Goal: Task Accomplishment & Management: Manage account settings

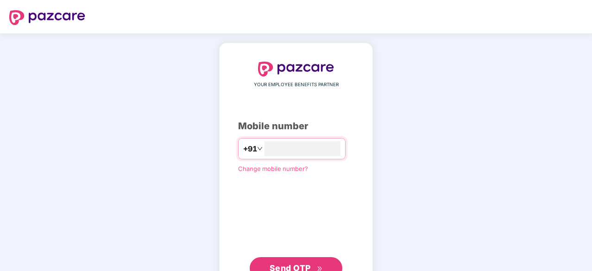
type input "**********"
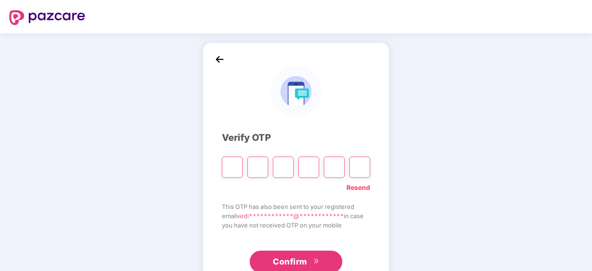
type input "*"
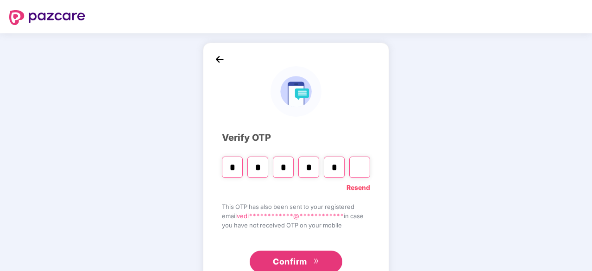
type input "*"
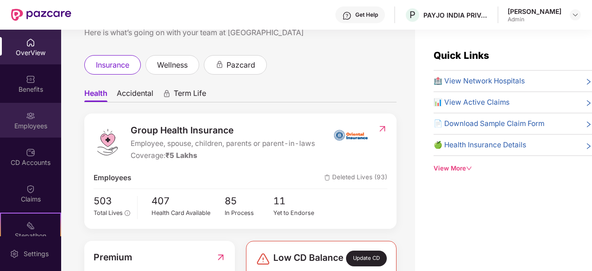
click at [26, 116] on img at bounding box center [30, 115] width 9 height 9
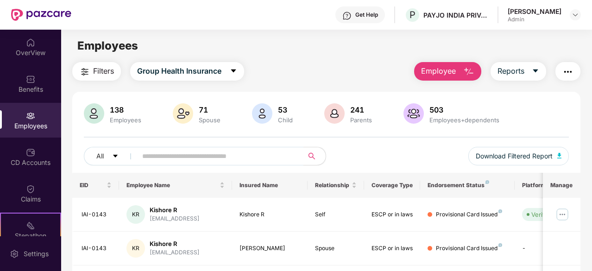
click at [166, 153] on input "text" at bounding box center [216, 156] width 149 height 14
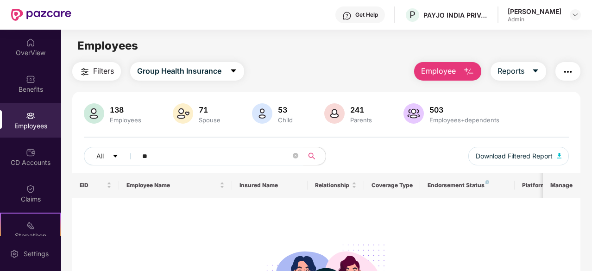
type input "*"
type input "****"
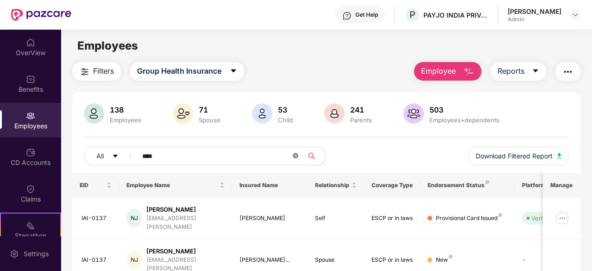
click at [298, 157] on icon "close-circle" at bounding box center [296, 156] width 6 height 6
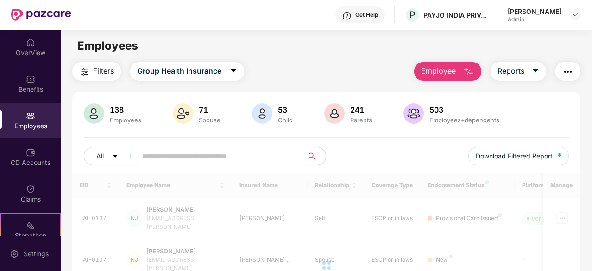
click at [451, 73] on span "Employee" at bounding box center [438, 71] width 35 height 12
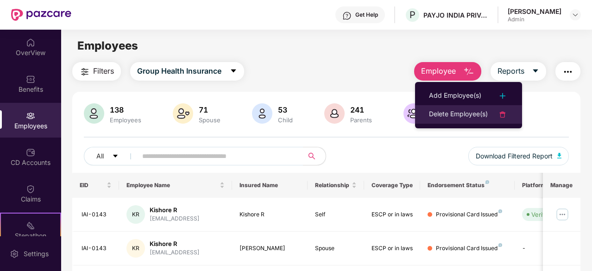
click at [472, 118] on div "Delete Employee(s)" at bounding box center [458, 114] width 59 height 11
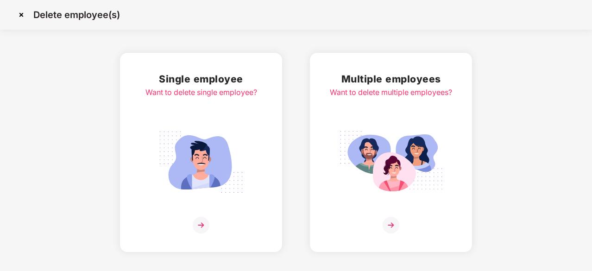
click at [201, 218] on img at bounding box center [201, 225] width 17 height 17
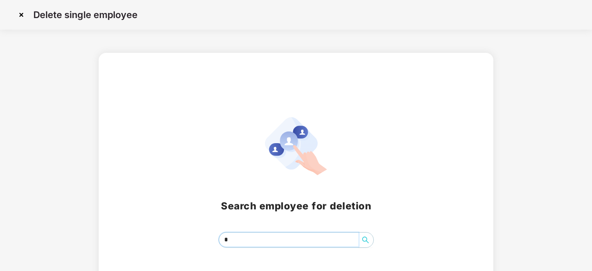
click at [236, 238] on input "*" at bounding box center [289, 240] width 140 height 14
type input "*****"
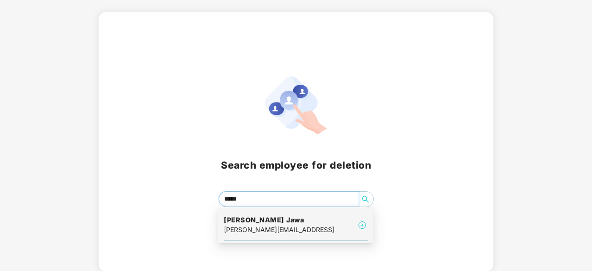
click at [267, 226] on div "srishti.jawa@interface.ai" at bounding box center [279, 230] width 111 height 10
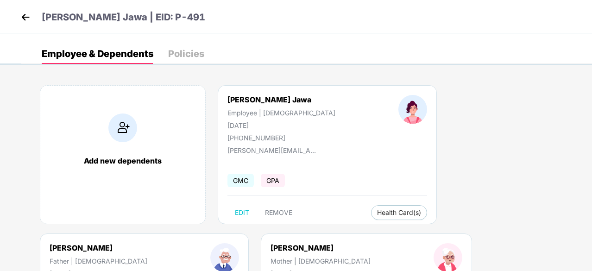
scroll to position [124, 0]
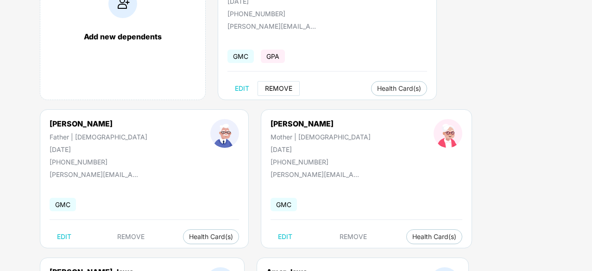
click at [272, 89] on span "REMOVE" at bounding box center [278, 88] width 27 height 7
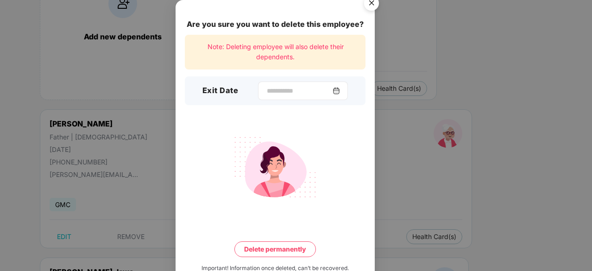
click at [339, 92] on img at bounding box center [336, 90] width 7 height 7
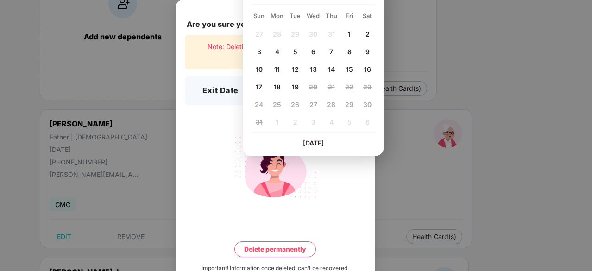
click at [296, 51] on span "5" at bounding box center [295, 52] width 4 height 8
type input "**********"
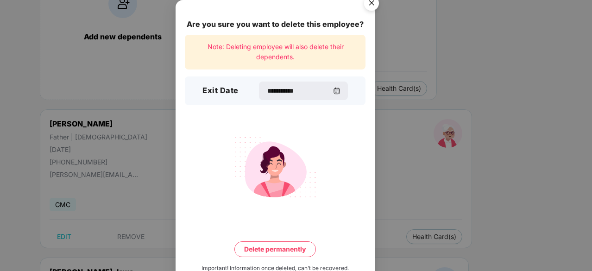
scroll to position [24, 0]
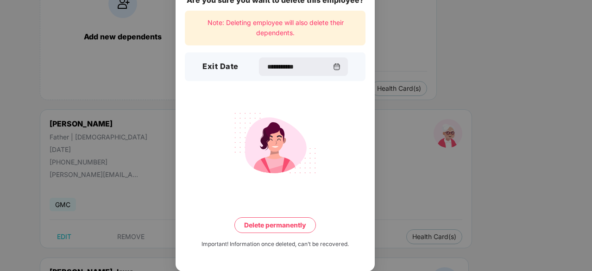
click at [292, 217] on button "Delete permanently" at bounding box center [276, 225] width 82 height 16
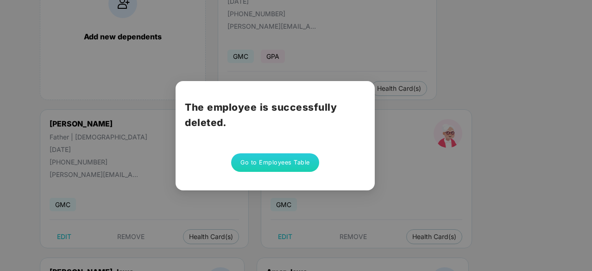
scroll to position [0, 0]
click at [296, 168] on button "Go to Employees Table" at bounding box center [275, 162] width 88 height 19
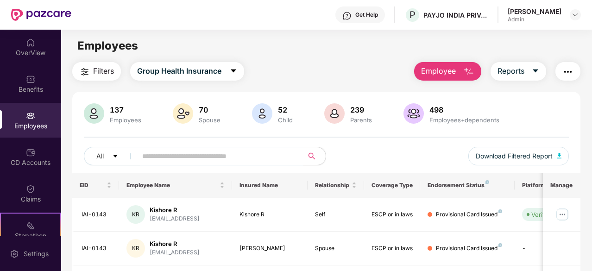
click at [185, 160] on input "text" at bounding box center [216, 156] width 149 height 14
click at [441, 73] on span "Employee" at bounding box center [438, 71] width 35 height 12
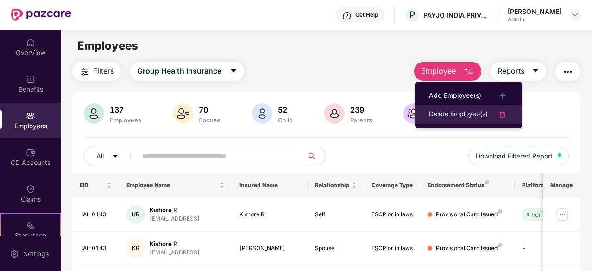
click at [461, 113] on div "Delete Employee(s)" at bounding box center [458, 114] width 59 height 11
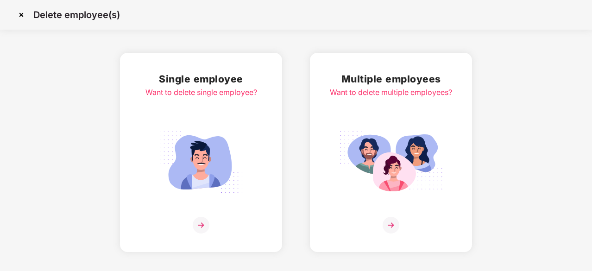
click at [205, 223] on img at bounding box center [201, 225] width 17 height 17
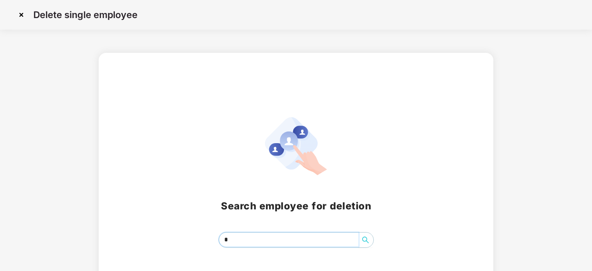
click at [238, 241] on input "*" at bounding box center [289, 240] width 140 height 14
type input "****"
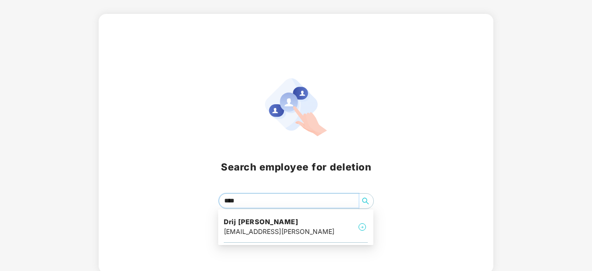
scroll to position [40, 0]
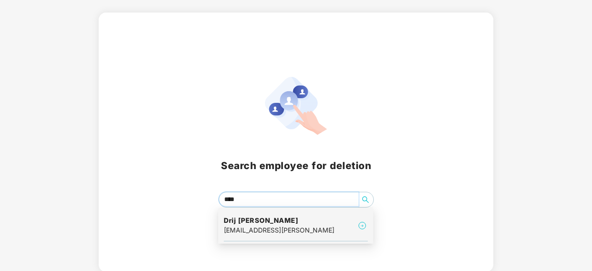
click at [279, 223] on h4 "Drij Chudasama" at bounding box center [279, 220] width 111 height 9
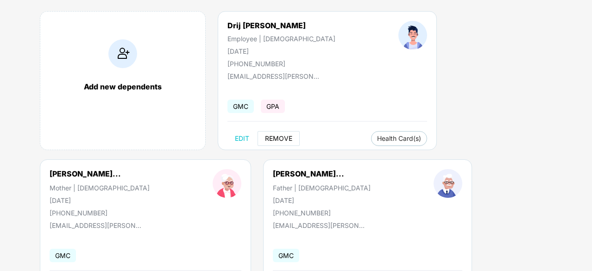
scroll to position [76, 0]
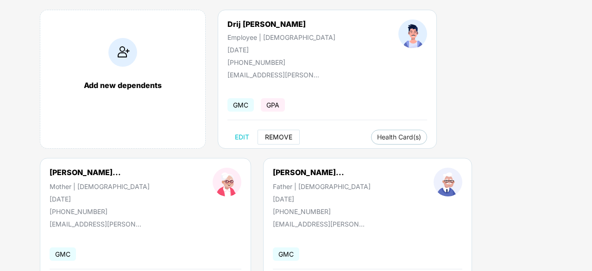
click at [264, 130] on button "REMOVE" at bounding box center [279, 137] width 42 height 15
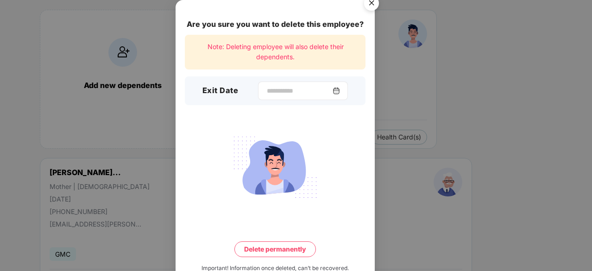
click at [339, 91] on img at bounding box center [336, 90] width 7 height 7
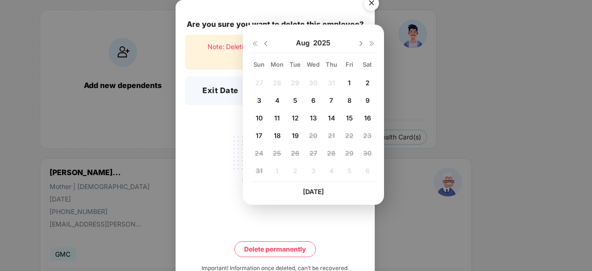
click at [350, 101] on span "8" at bounding box center [350, 100] width 4 height 8
type input "**********"
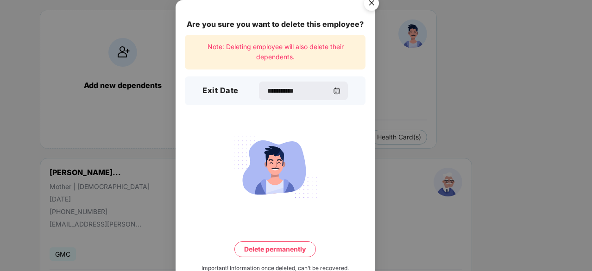
scroll to position [24, 0]
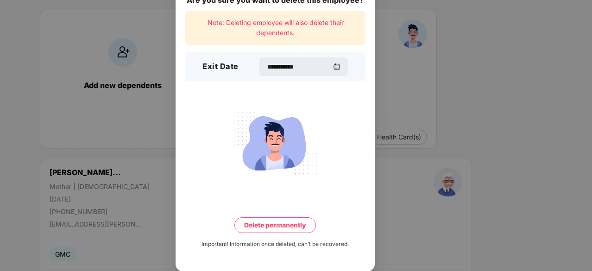
click at [295, 220] on button "Delete permanently" at bounding box center [276, 225] width 82 height 16
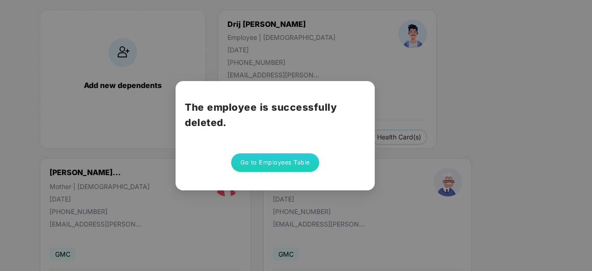
click at [290, 156] on button "Go to Employees Table" at bounding box center [275, 162] width 88 height 19
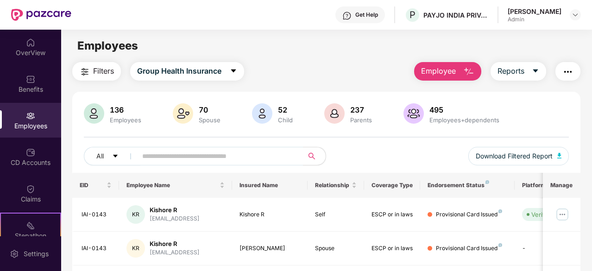
click at [459, 77] on button "Employee" at bounding box center [447, 71] width 67 height 19
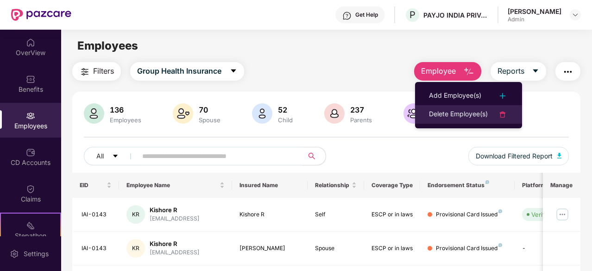
click at [479, 116] on div "Delete Employee(s)" at bounding box center [458, 114] width 59 height 11
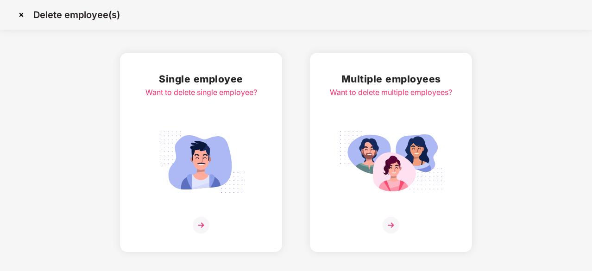
click at [205, 226] on img at bounding box center [201, 225] width 17 height 17
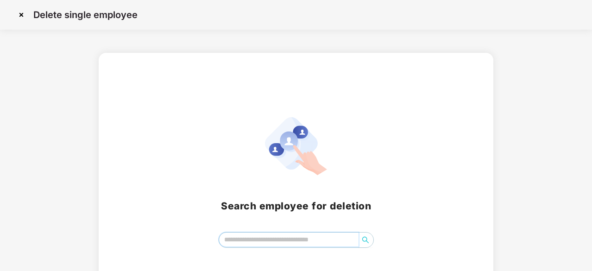
click at [259, 242] on input "search" at bounding box center [289, 240] width 140 height 14
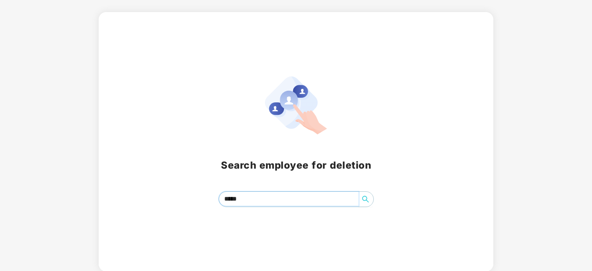
type input "****"
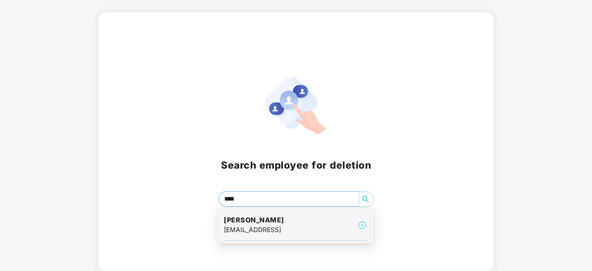
click at [254, 216] on h4 "Rohit Agarwal" at bounding box center [254, 220] width 61 height 9
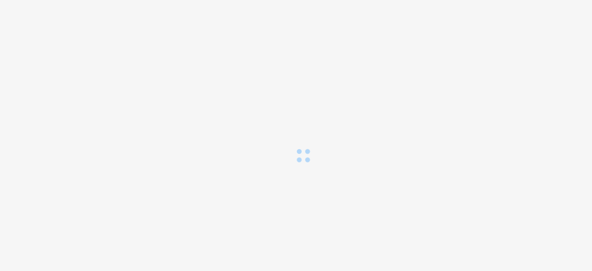
scroll to position [0, 0]
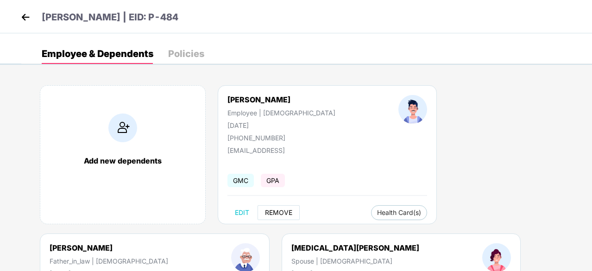
click at [275, 210] on span "REMOVE" at bounding box center [278, 212] width 27 height 7
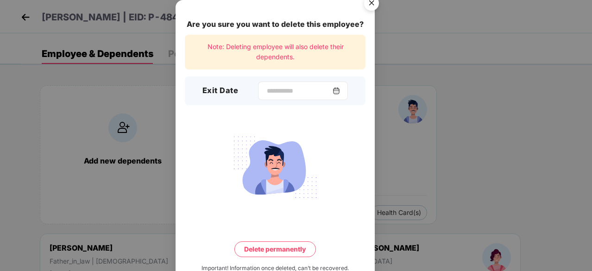
click at [338, 88] on img at bounding box center [336, 90] width 7 height 7
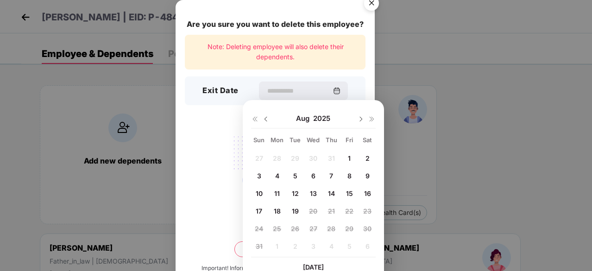
click at [350, 158] on span "1" at bounding box center [349, 158] width 3 height 8
type input "**********"
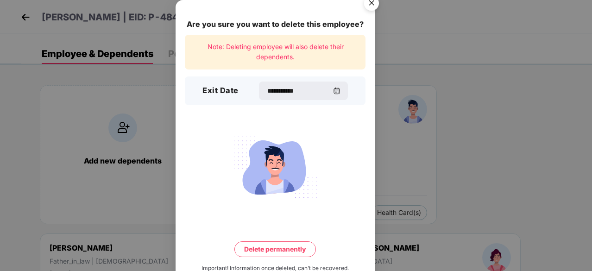
scroll to position [24, 0]
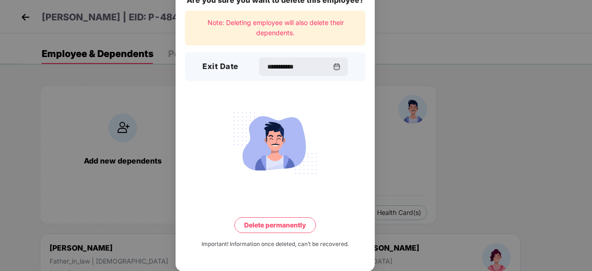
click at [273, 227] on button "Delete permanently" at bounding box center [276, 225] width 82 height 16
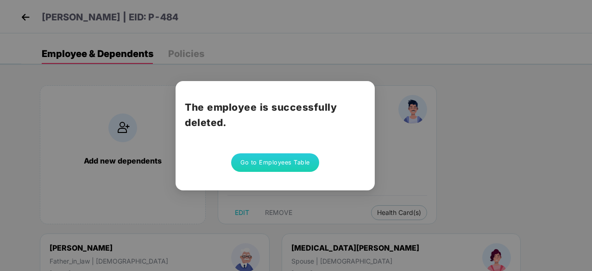
click at [291, 171] on button "Go to Employees Table" at bounding box center [275, 162] width 88 height 19
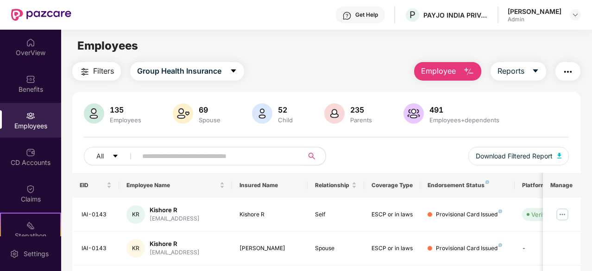
click at [464, 70] on button "Employee" at bounding box center [447, 71] width 67 height 19
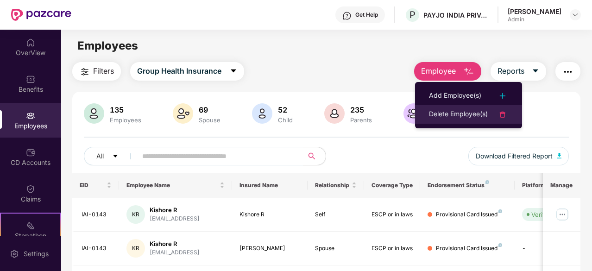
click at [448, 120] on li "Delete Employee(s)" at bounding box center [468, 114] width 107 height 19
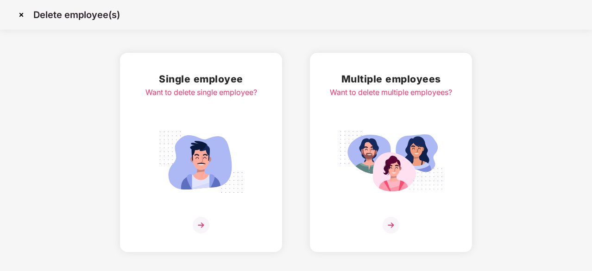
click at [204, 224] on img at bounding box center [201, 225] width 17 height 17
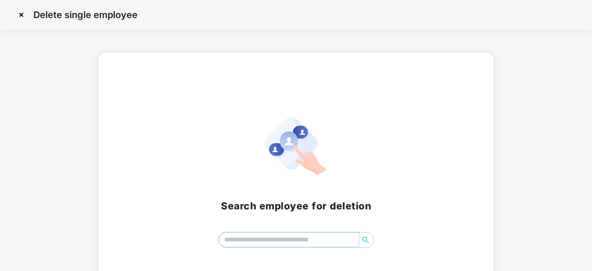
click at [237, 242] on input "search" at bounding box center [289, 240] width 140 height 14
click at [273, 234] on input "*****" at bounding box center [289, 240] width 140 height 14
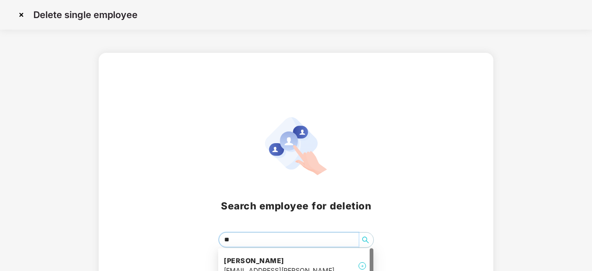
scroll to position [95, 0]
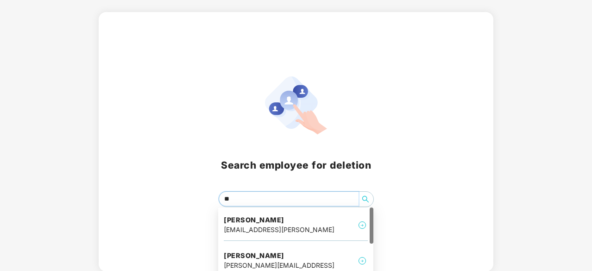
type input "*"
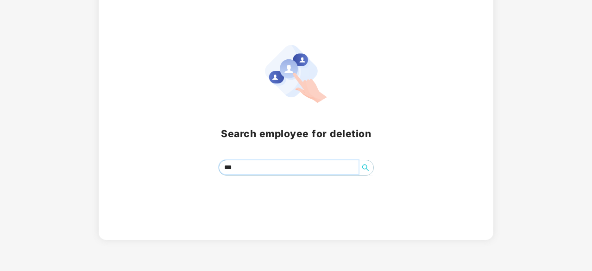
scroll to position [41, 0]
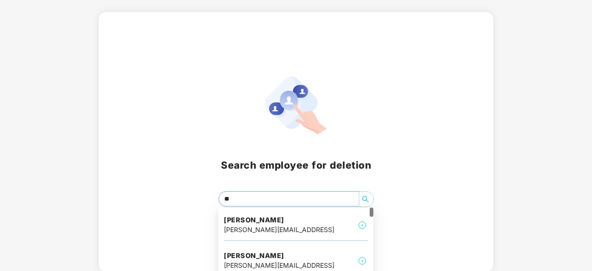
type input "*"
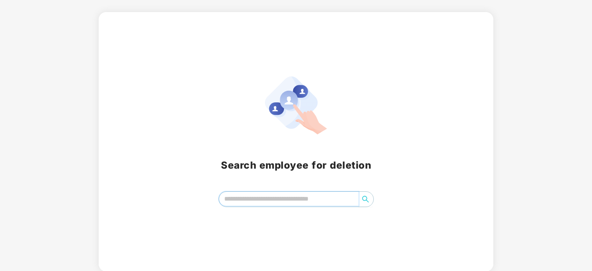
scroll to position [0, 0]
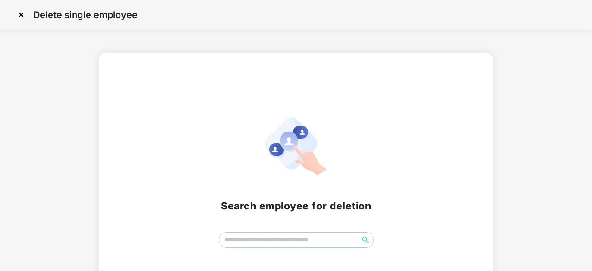
click at [25, 14] on img at bounding box center [21, 14] width 15 height 15
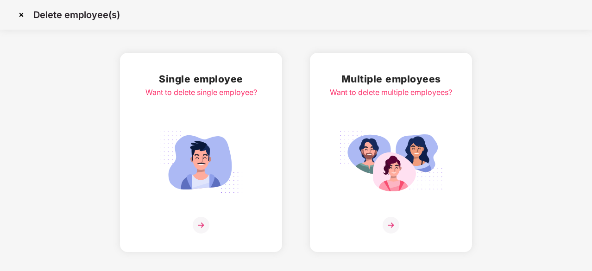
click at [22, 18] on img at bounding box center [21, 14] width 15 height 15
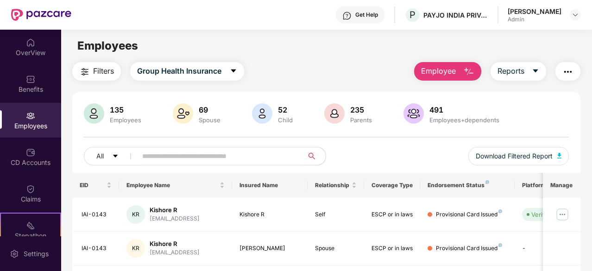
click at [213, 153] on input "text" at bounding box center [216, 156] width 149 height 14
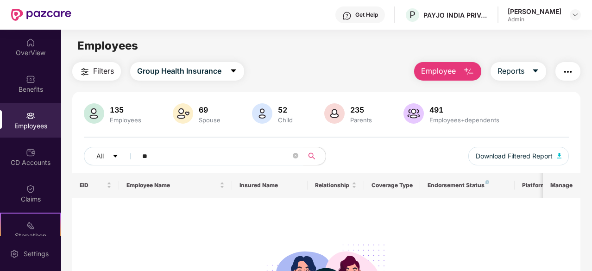
type input "*"
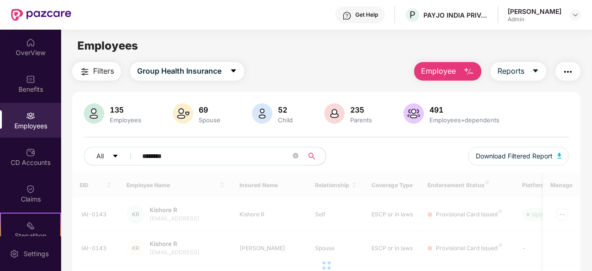
type input "********"
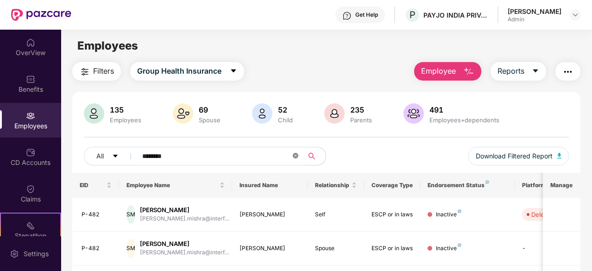
click at [295, 156] on icon "close-circle" at bounding box center [296, 156] width 6 height 6
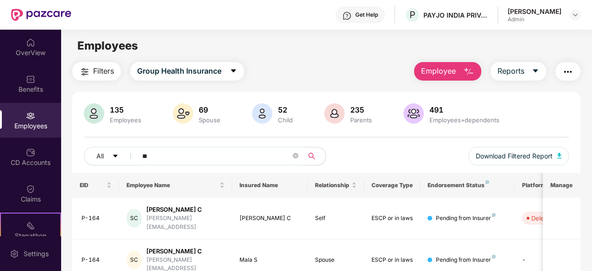
type input "*"
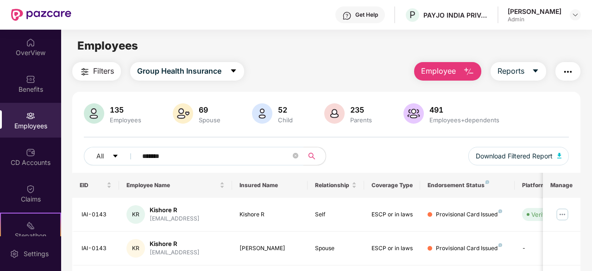
type input "*******"
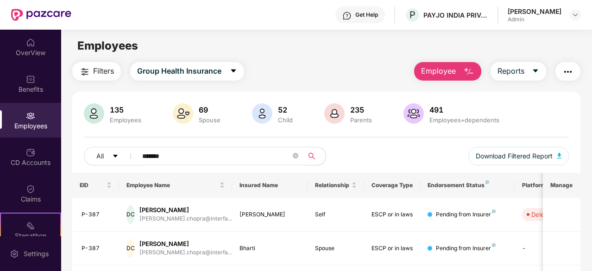
click at [292, 153] on span "*******" at bounding box center [217, 156] width 172 height 19
click at [297, 155] on icon "close-circle" at bounding box center [296, 156] width 6 height 6
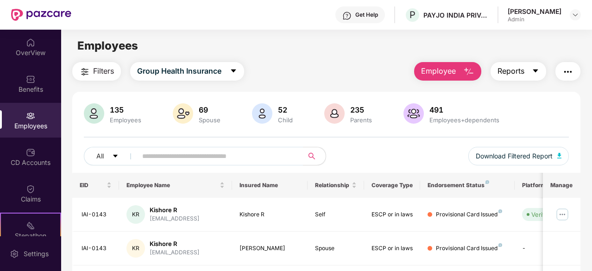
click at [540, 73] on icon "caret-down" at bounding box center [535, 70] width 7 height 7
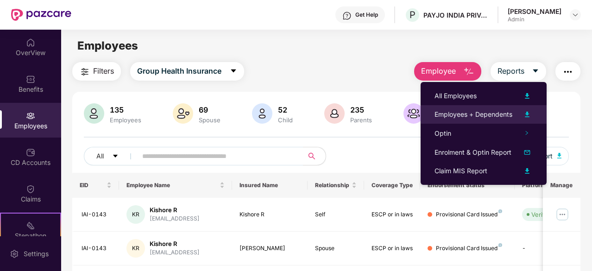
click at [525, 114] on img at bounding box center [527, 114] width 11 height 11
